Goal: Obtain resource: Download file/media

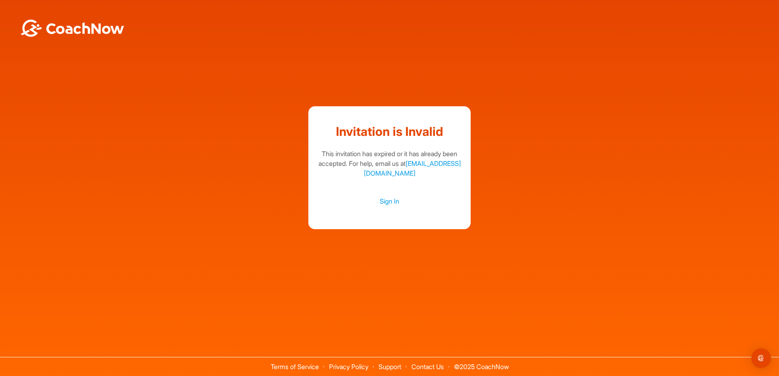
click at [617, 243] on div "Invitation is Invalid This invitation has expired or it has already been accept…" at bounding box center [389, 165] width 779 height 331
click at [391, 202] on link "Sign In" at bounding box center [389, 201] width 146 height 11
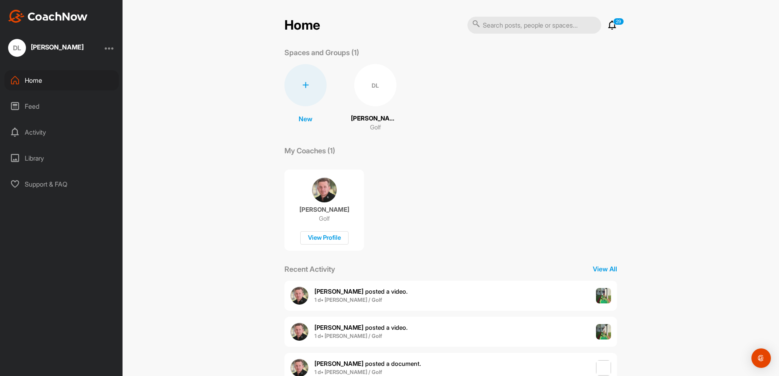
click at [371, 100] on div "DL" at bounding box center [375, 85] width 42 height 42
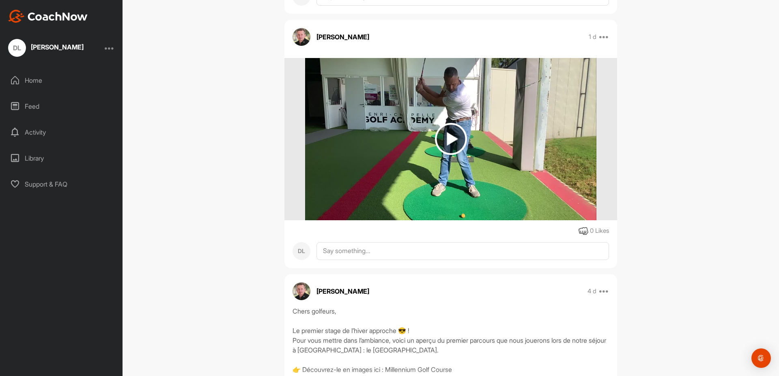
scroll to position [730, 0]
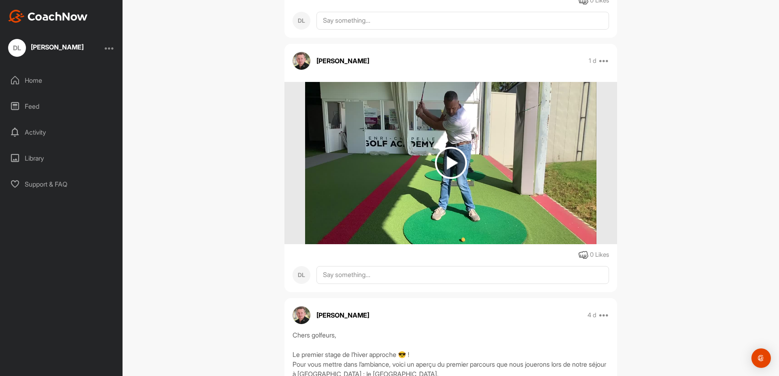
click at [447, 163] on img at bounding box center [451, 163] width 32 height 32
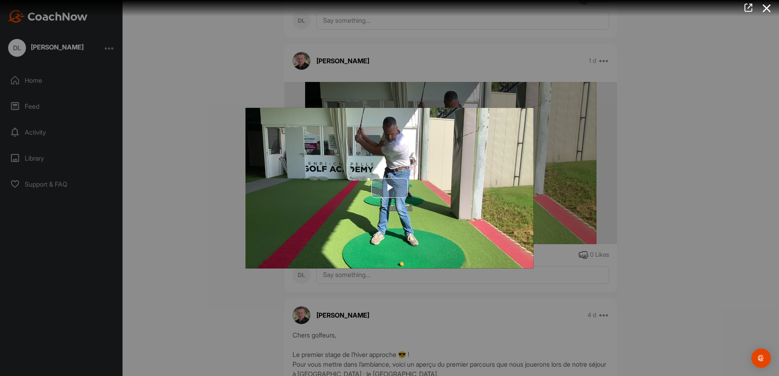
click at [389, 188] on span "Video Player" at bounding box center [389, 188] width 0 height 0
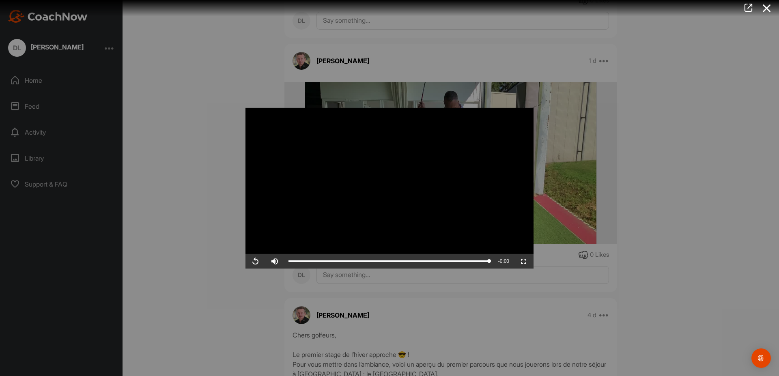
click at [221, 130] on div at bounding box center [389, 188] width 779 height 376
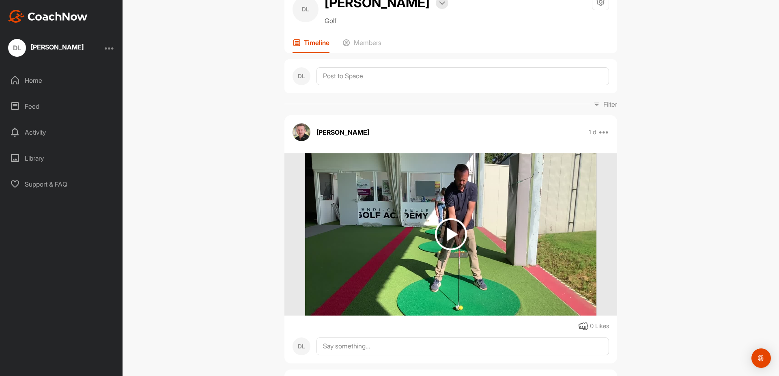
scroll to position [0, 0]
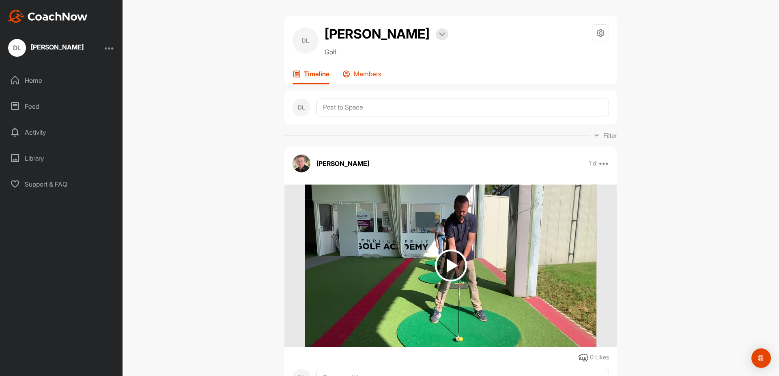
click at [365, 73] on p "Members" at bounding box center [368, 74] width 28 height 8
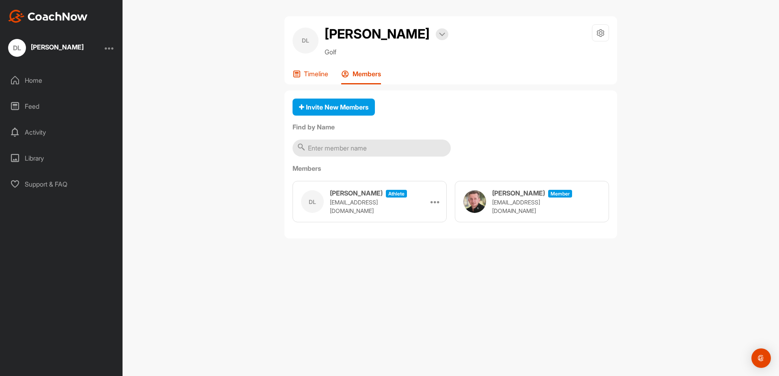
click at [319, 74] on p "Timeline" at bounding box center [316, 74] width 24 height 8
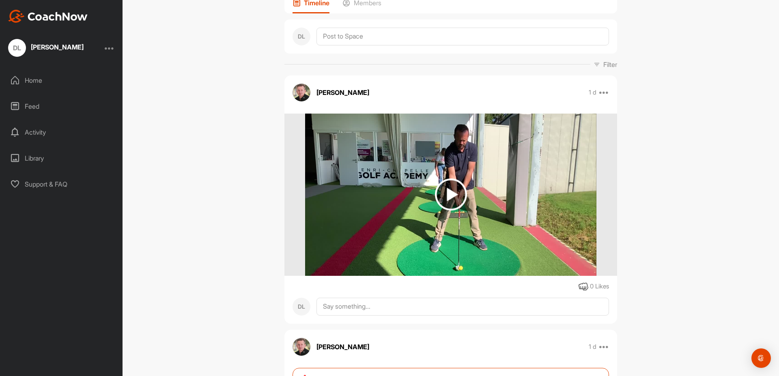
scroll to position [195, 0]
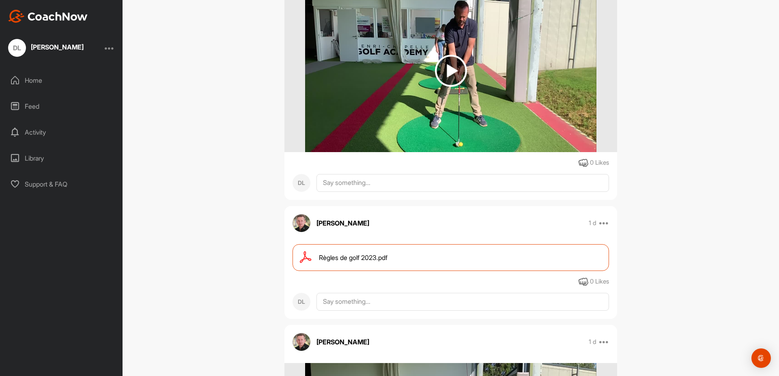
click at [347, 256] on span "Règles de golf 2023.pdf" at bounding box center [353, 258] width 69 height 10
